Goal: Task Accomplishment & Management: Manage account settings

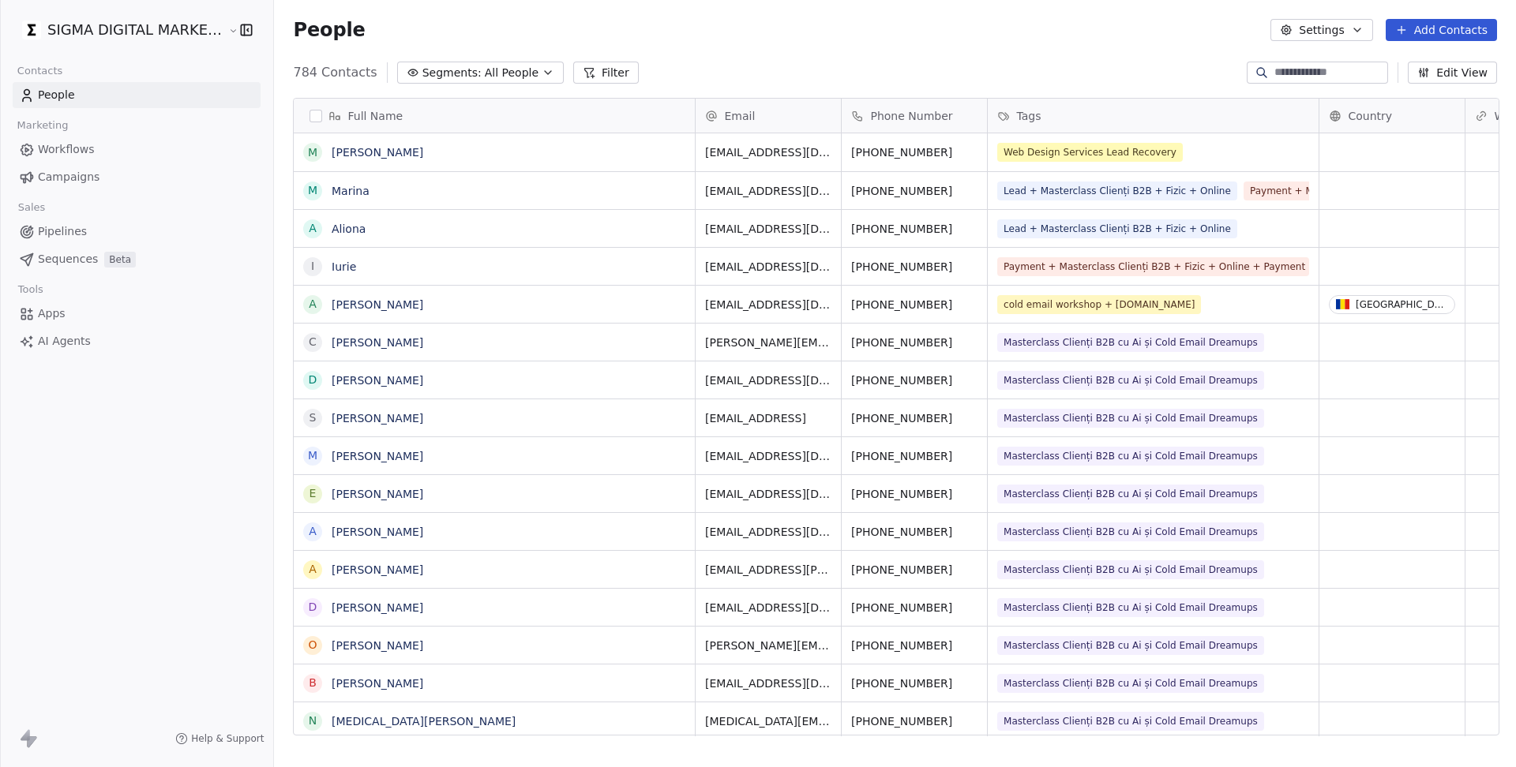
scroll to position [674, 1245]
click at [45, 178] on span "Campaigns" at bounding box center [69, 177] width 62 height 17
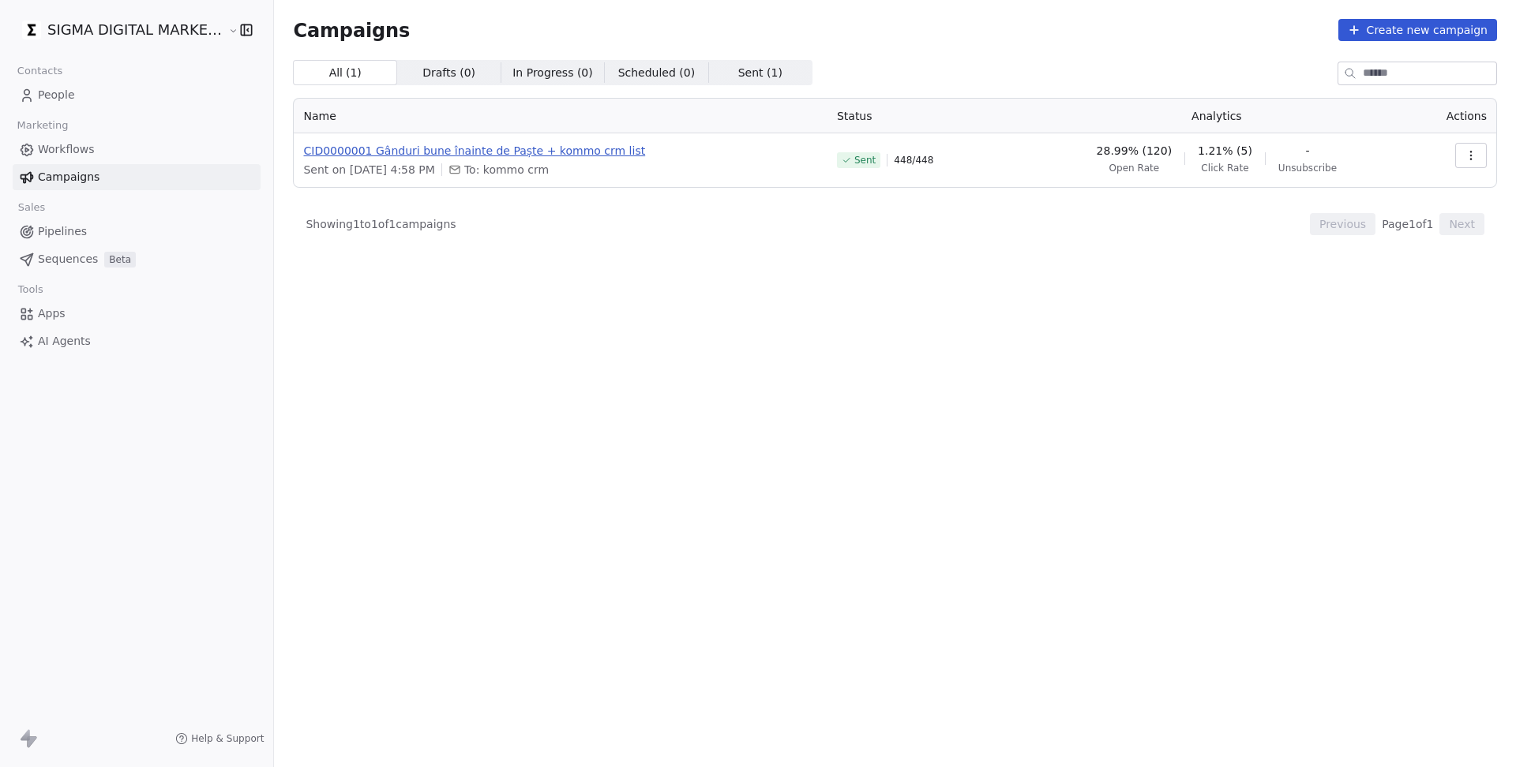
click at [433, 150] on span "CID0000001 Gânduri bune înainte de Paște + kommo crm list" at bounding box center [560, 151] width 514 height 16
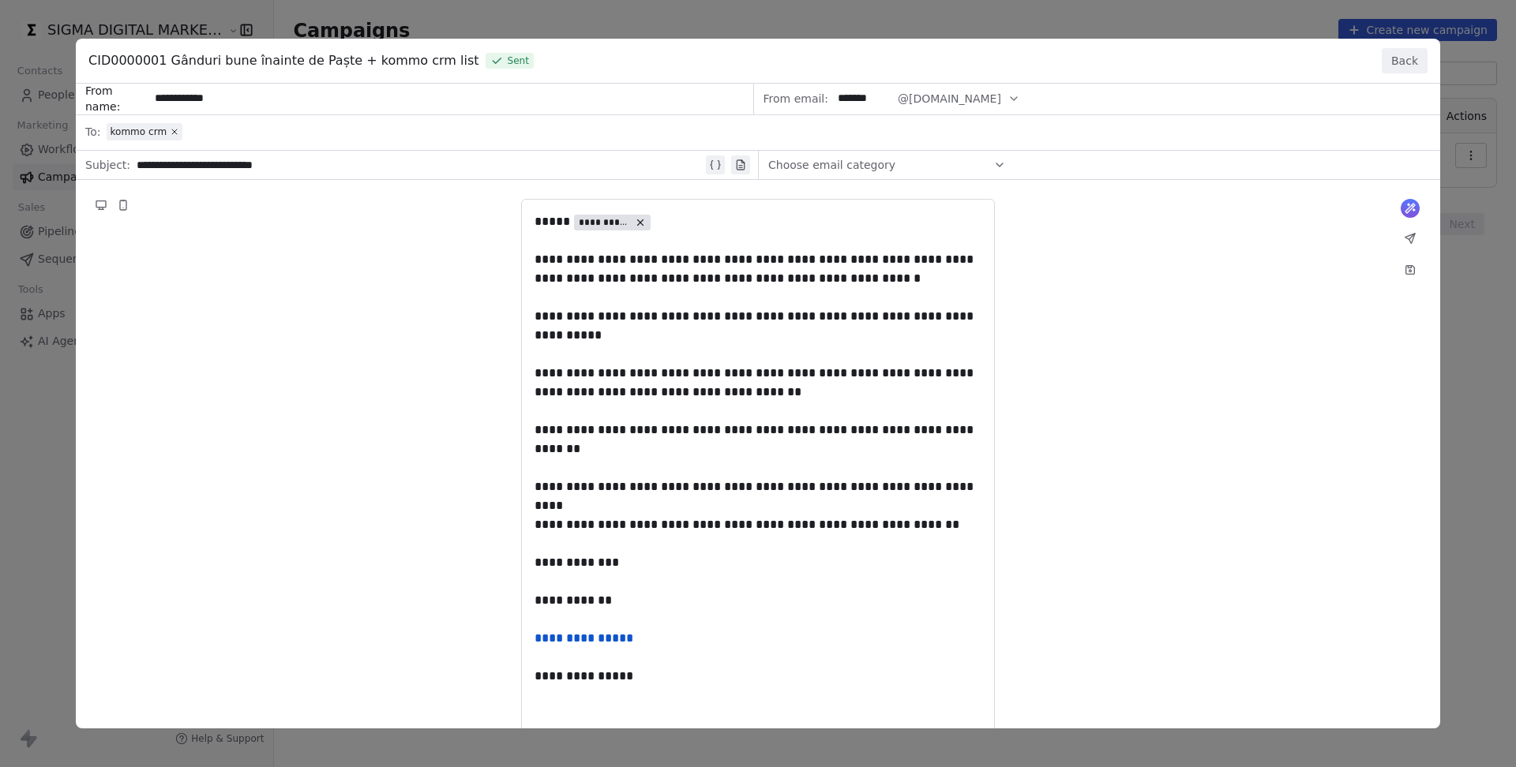
drag, startPoint x: 614, startPoint y: 568, endPoint x: 538, endPoint y: 259, distance: 318.8
click at [538, 259] on div "**********" at bounding box center [758, 440] width 1364 height 712
drag, startPoint x: 538, startPoint y: 259, endPoint x: 810, endPoint y: 483, distance: 352.8
click at [810, 483] on div "**********" at bounding box center [758, 440] width 1364 height 712
click at [1397, 68] on button "Back" at bounding box center [1405, 60] width 46 height 25
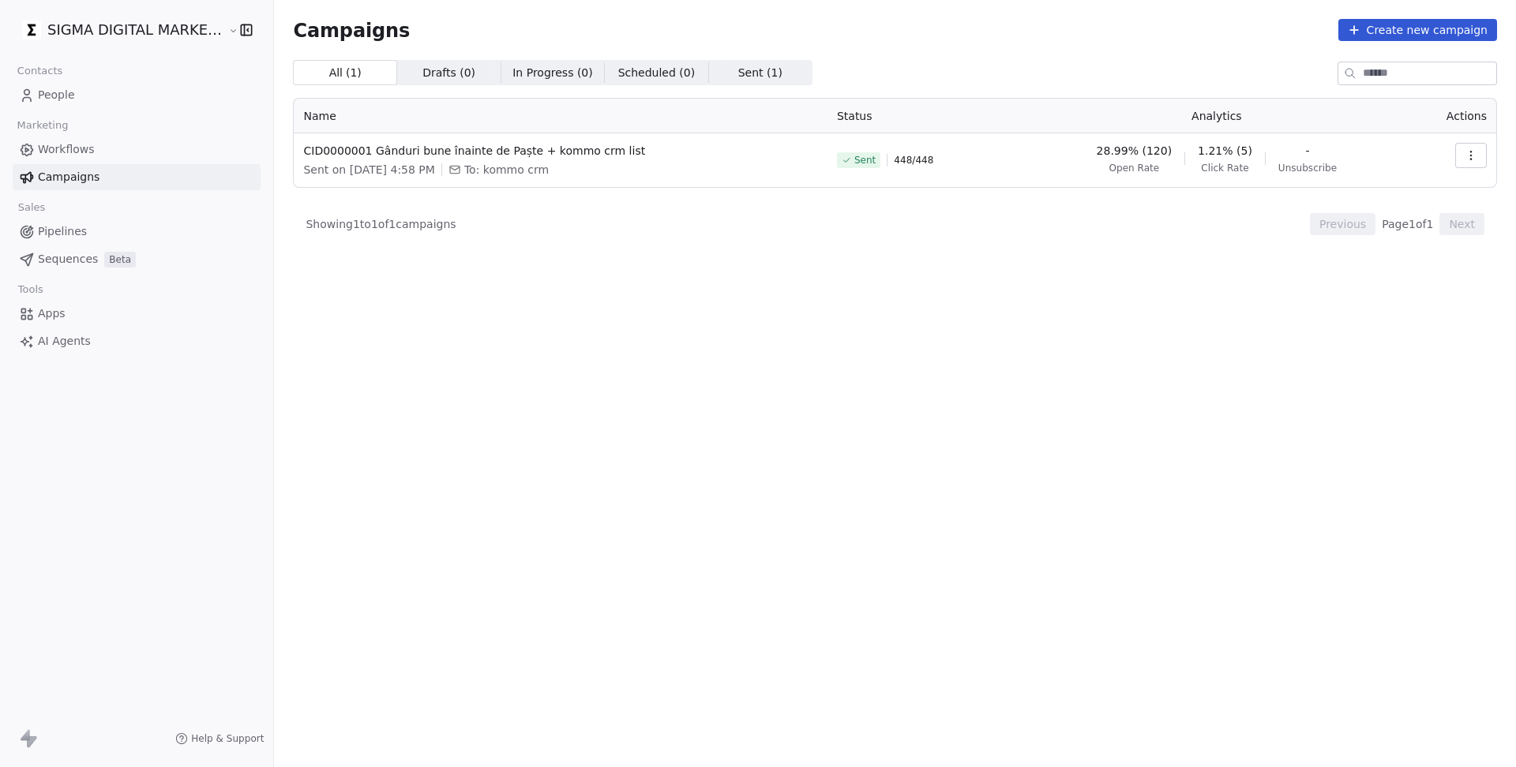
click at [66, 152] on span "Workflows" at bounding box center [66, 149] width 57 height 17
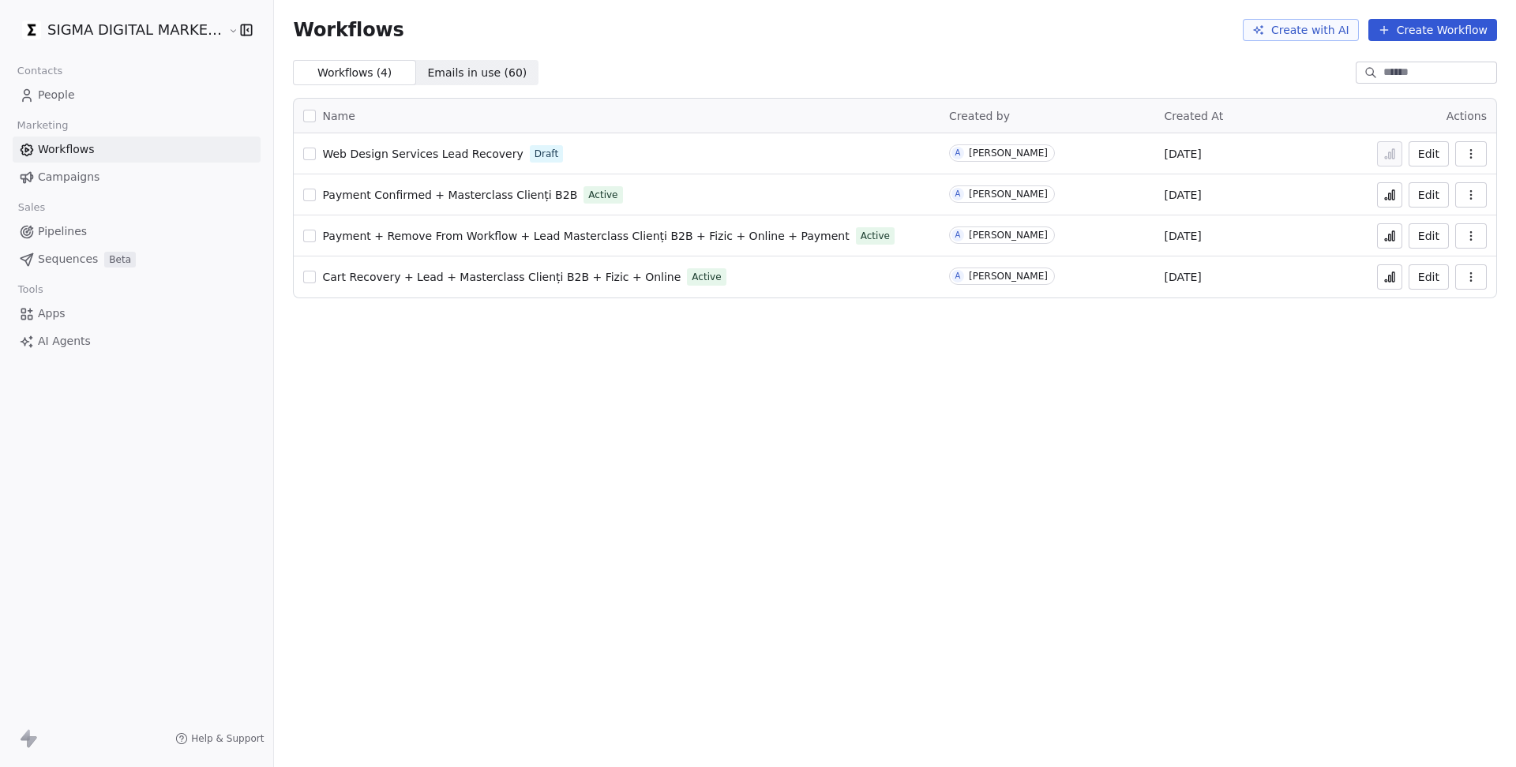
click at [429, 150] on span "Web Design Services Lead Recovery" at bounding box center [422, 154] width 201 height 13
click at [79, 43] on div "SIGMA DIGITAL MARKETING SRL" at bounding box center [136, 30] width 273 height 60
click at [96, 26] on html "SIGMA DIGITAL MARKETING SRL Contacts People Marketing Workflows Campaigns Sales…" at bounding box center [758, 383] width 1516 height 767
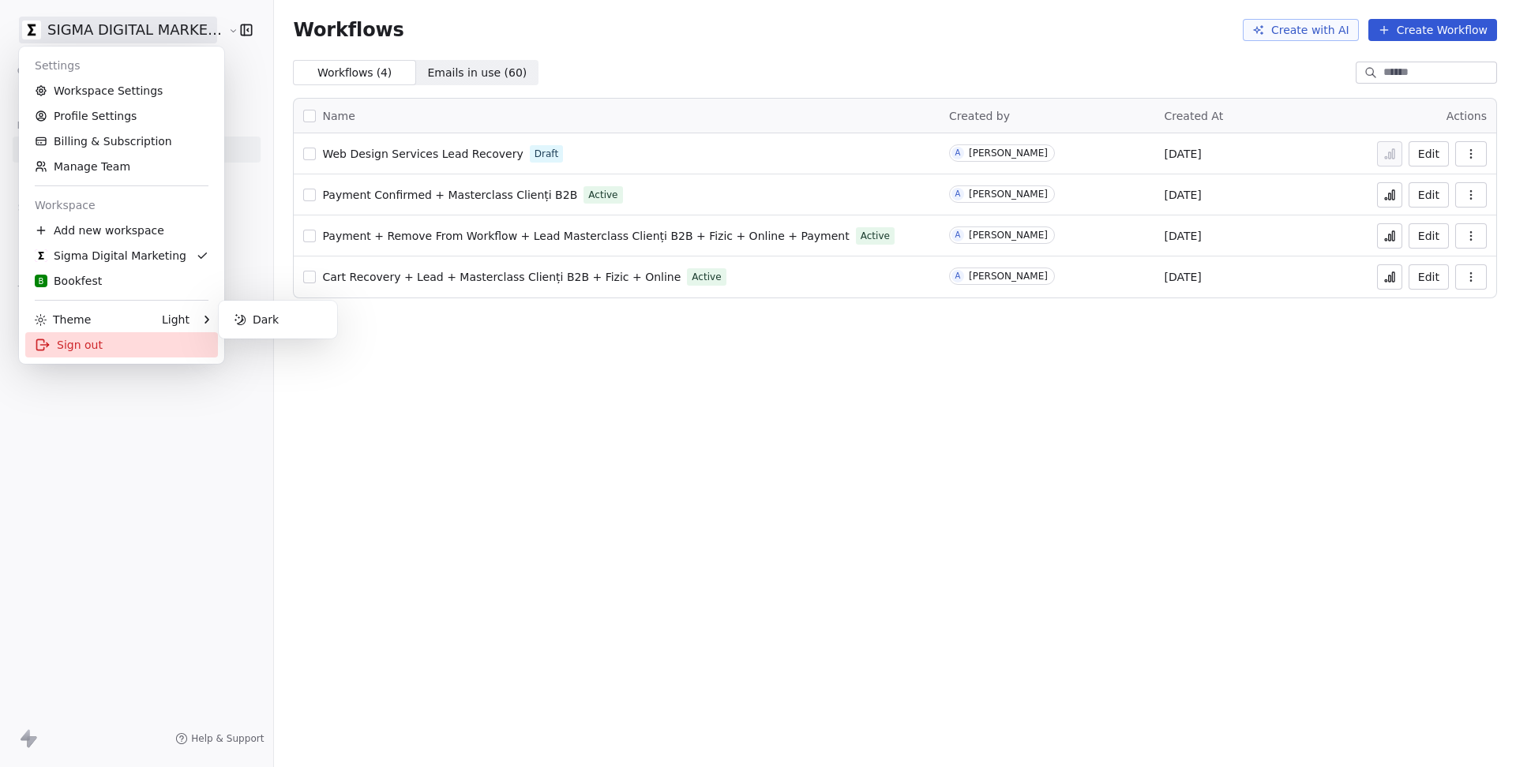
click at [86, 338] on div "Sign out" at bounding box center [121, 344] width 193 height 25
